Goal: Use online tool/utility: Utilize a website feature to perform a specific function

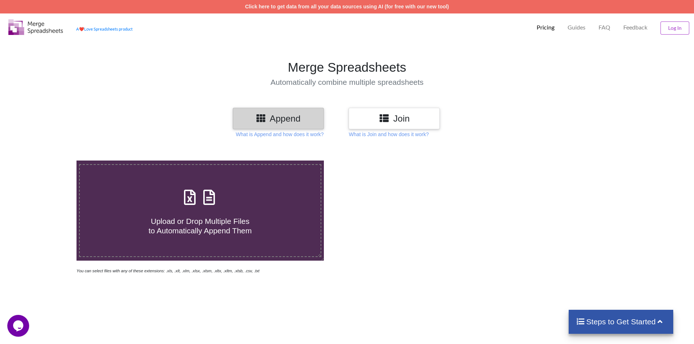
click at [215, 220] on span "Upload or Drop Multiple Files to Automatically Append Them" at bounding box center [200, 225] width 103 height 17
click at [50, 161] on input "Upload or Drop Multiple Files to Automatically Append Them" at bounding box center [50, 161] width 0 height 0
type input "C:\fakepath\Merged file (6).xls"
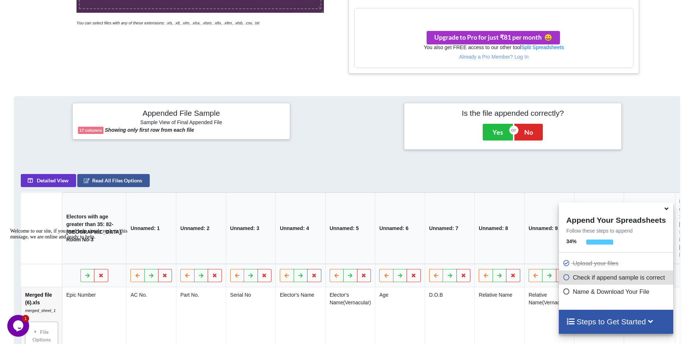
scroll to position [252, 0]
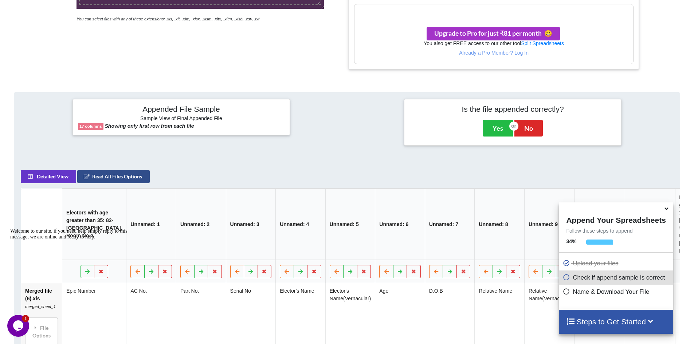
click at [110, 182] on button "Read All Files Options" at bounding box center [113, 176] width 72 height 13
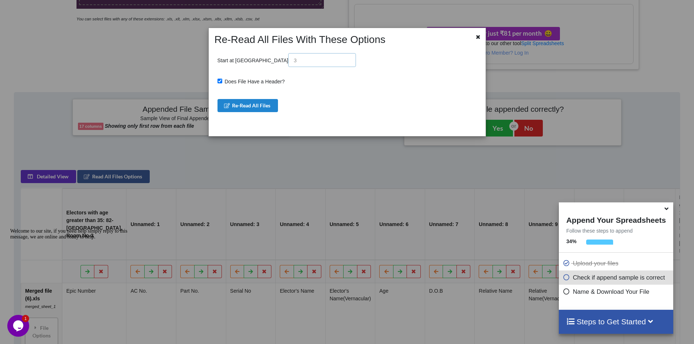
click at [288, 62] on input "text" at bounding box center [322, 60] width 68 height 14
click at [288, 59] on input "text" at bounding box center [322, 60] width 68 height 14
click at [479, 35] on icon at bounding box center [478, 36] width 6 height 5
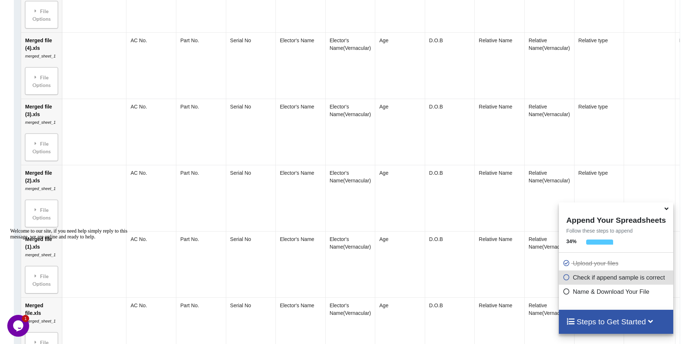
scroll to position [835, 0]
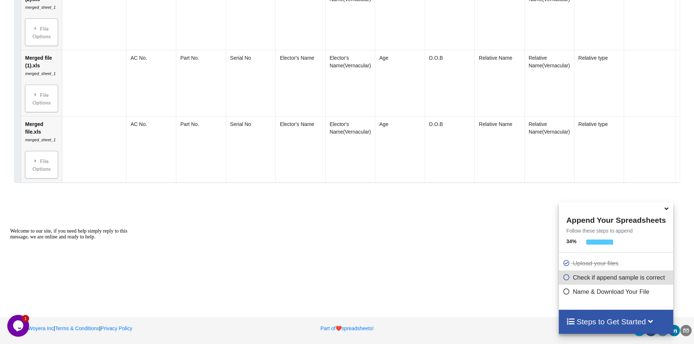
click at [664, 210] on icon at bounding box center [667, 207] width 8 height 7
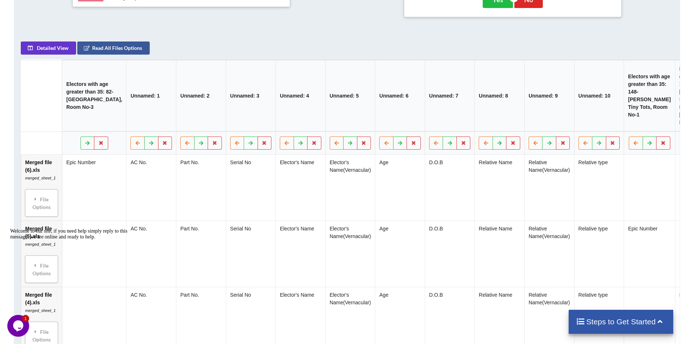
scroll to position [398, 0]
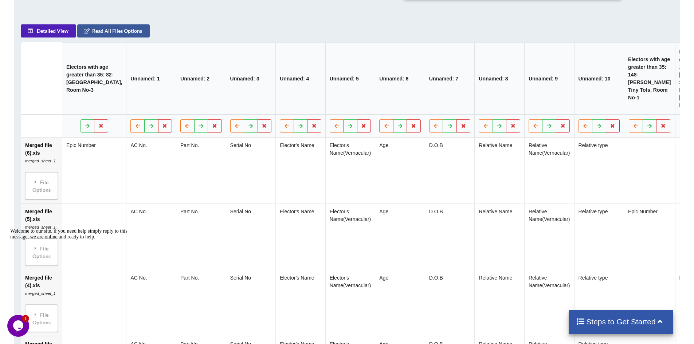
click at [68, 35] on button "Detailed View" at bounding box center [48, 30] width 55 height 13
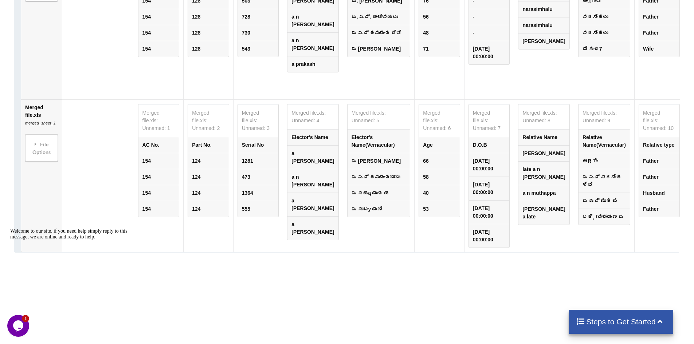
scroll to position [1514, 0]
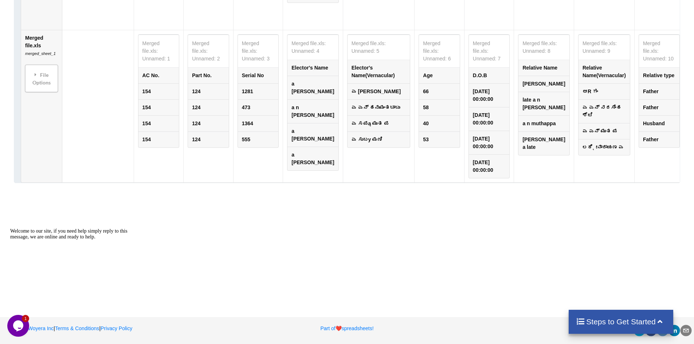
click at [651, 322] on h4 "Steps to Get Started" at bounding box center [621, 321] width 90 height 9
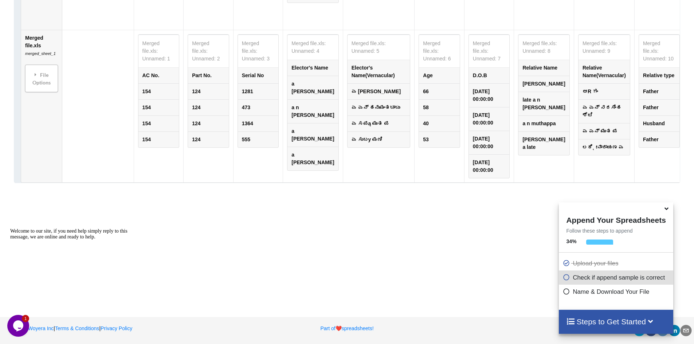
click at [604, 318] on h4 "Steps to Get Started" at bounding box center [615, 321] width 99 height 9
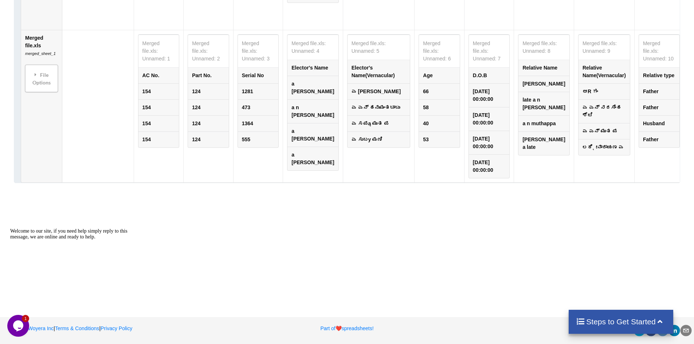
click at [601, 319] on h4 "Steps to Get Started" at bounding box center [621, 321] width 90 height 9
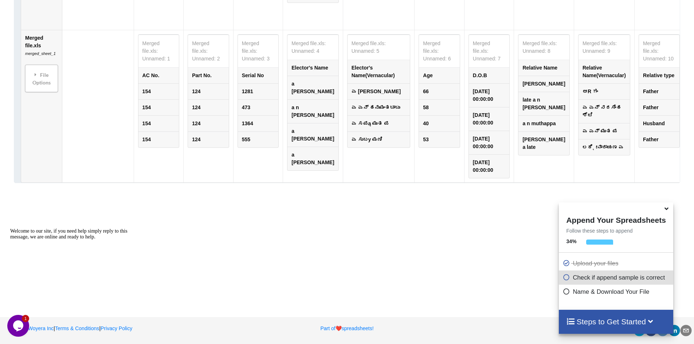
click at [565, 279] on icon at bounding box center [565, 276] width 7 height 6
click at [564, 291] on icon at bounding box center [565, 290] width 7 height 6
click at [564, 278] on icon at bounding box center [565, 276] width 7 height 6
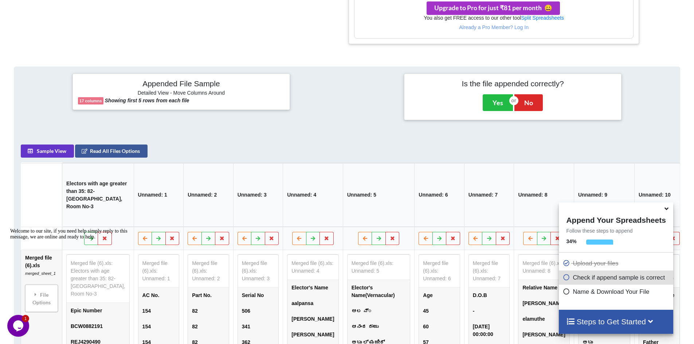
scroll to position [146, 0]
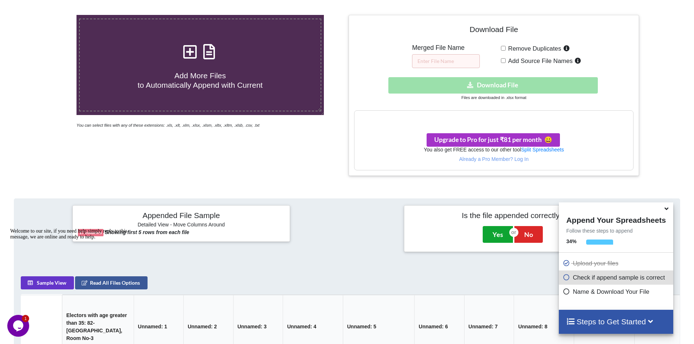
click at [491, 230] on button "Yes" at bounding box center [498, 234] width 30 height 17
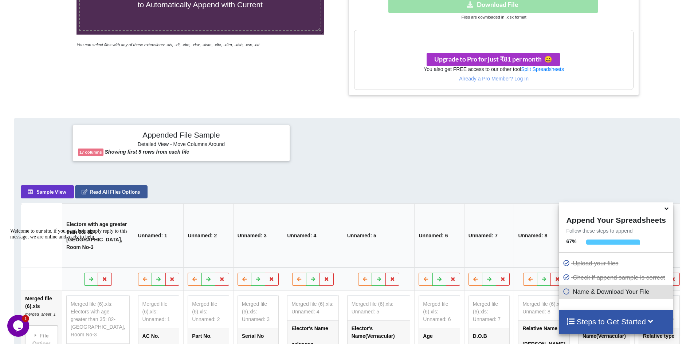
scroll to position [234, 0]
